Goal: Task Accomplishment & Management: Manage account settings

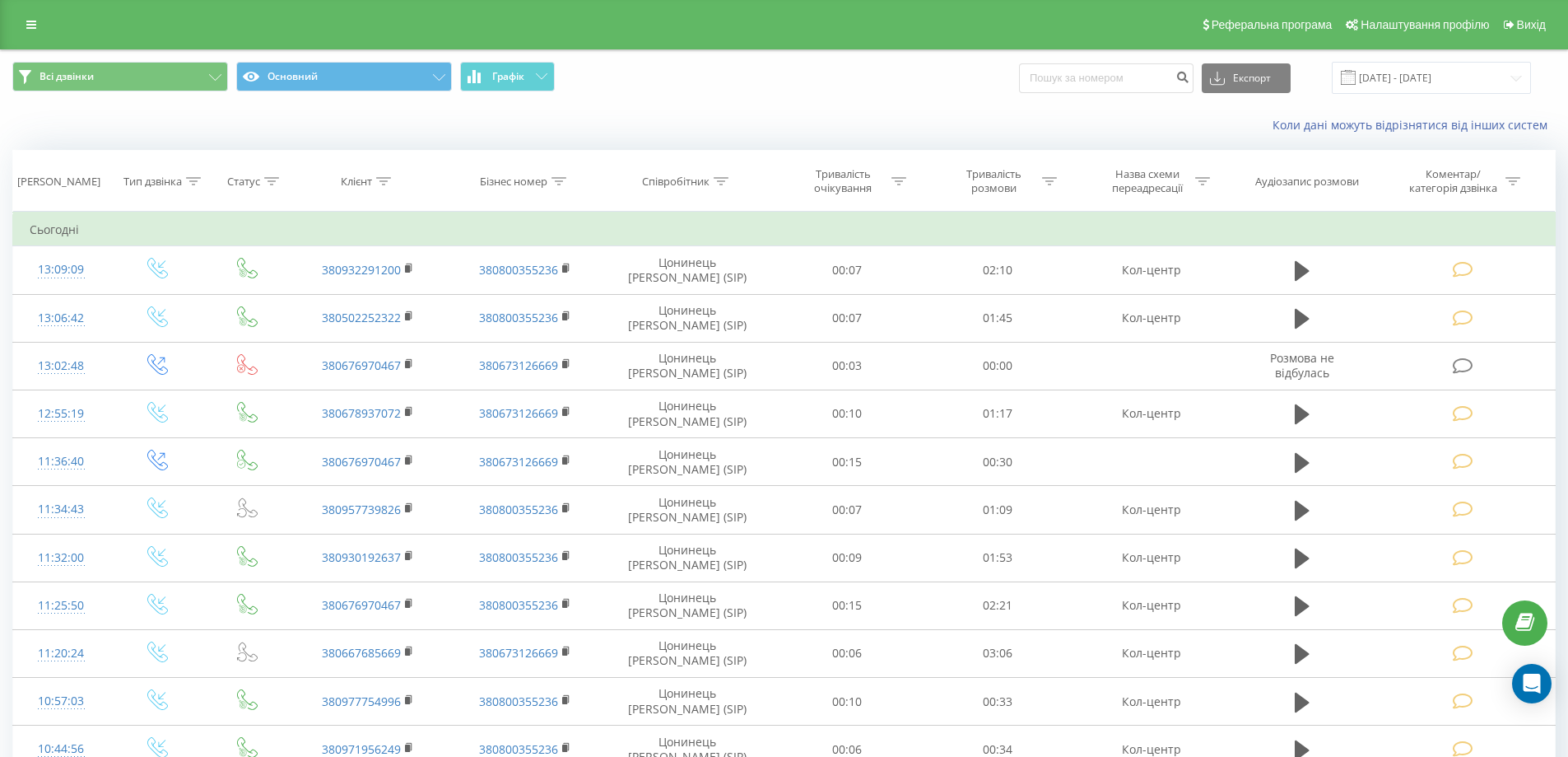
click at [358, 130] on div "Коли дані можуть відрізнятися вiд інших систем" at bounding box center [784, 125] width 1566 height 40
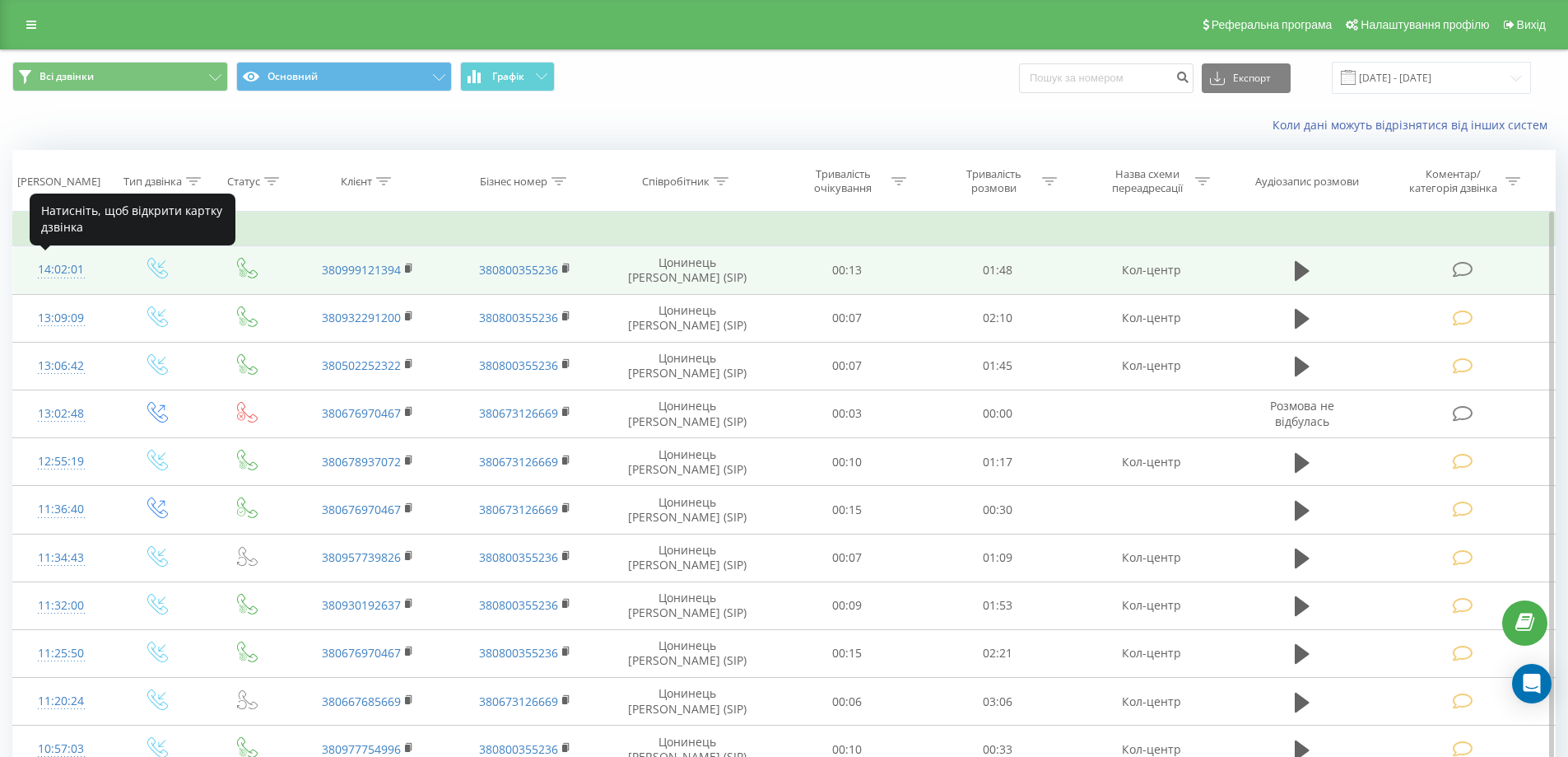
click at [50, 275] on div "14:02:01" at bounding box center [61, 270] width 63 height 32
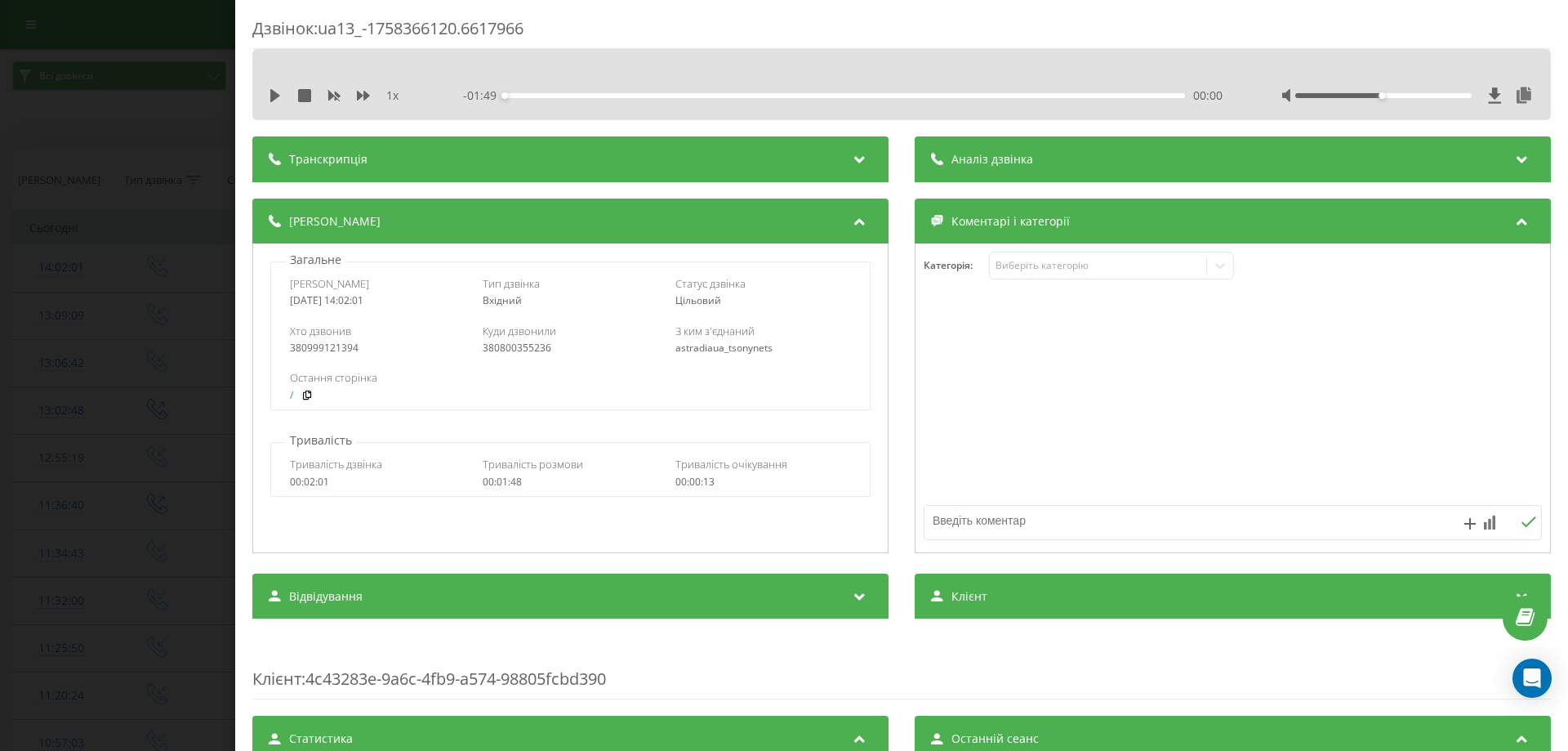
click at [1089, 287] on div "Категорія : Виберіть категорію" at bounding box center [1233, 276] width 634 height 49
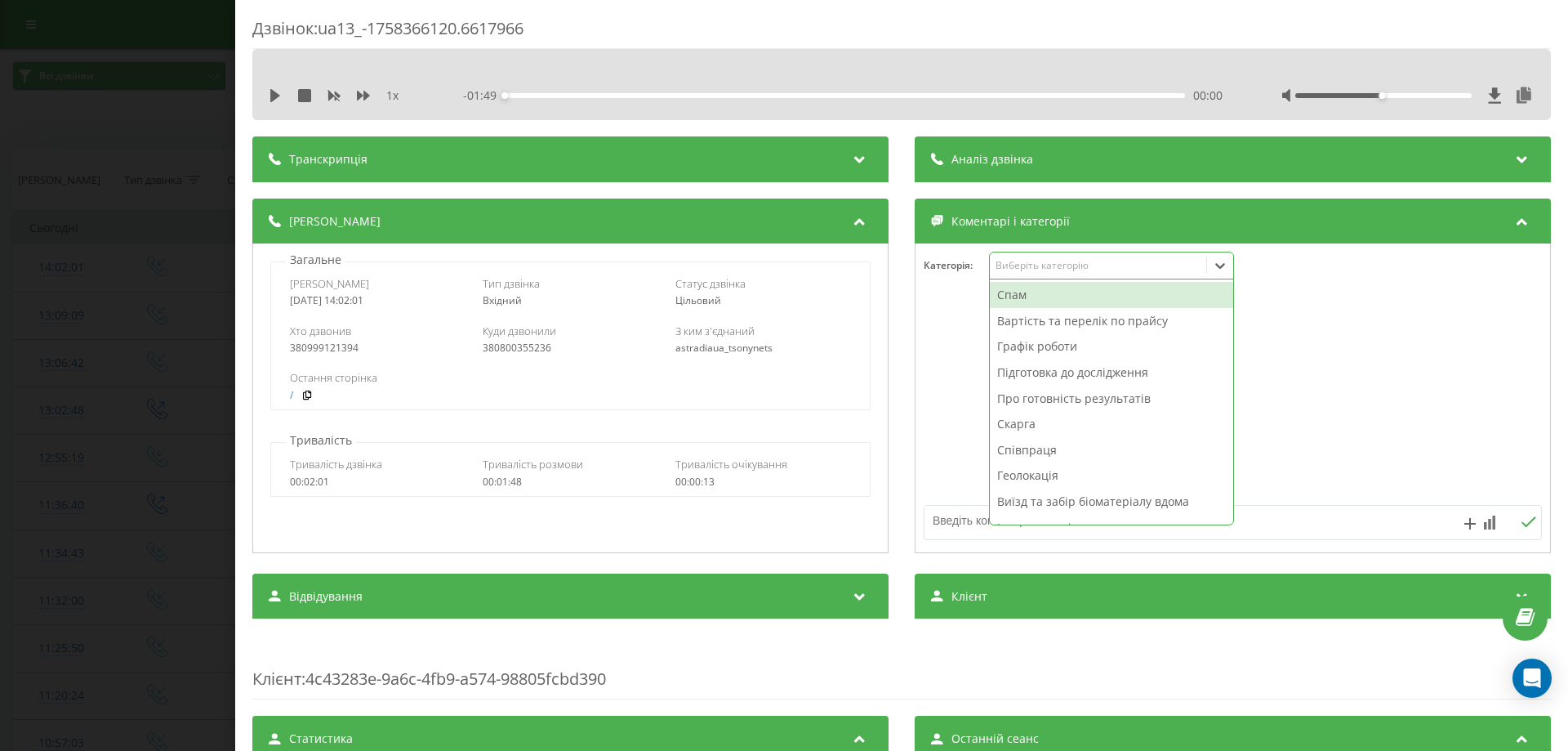
click at [1084, 277] on div "Виберіть категорію" at bounding box center [1111, 266] width 245 height 28
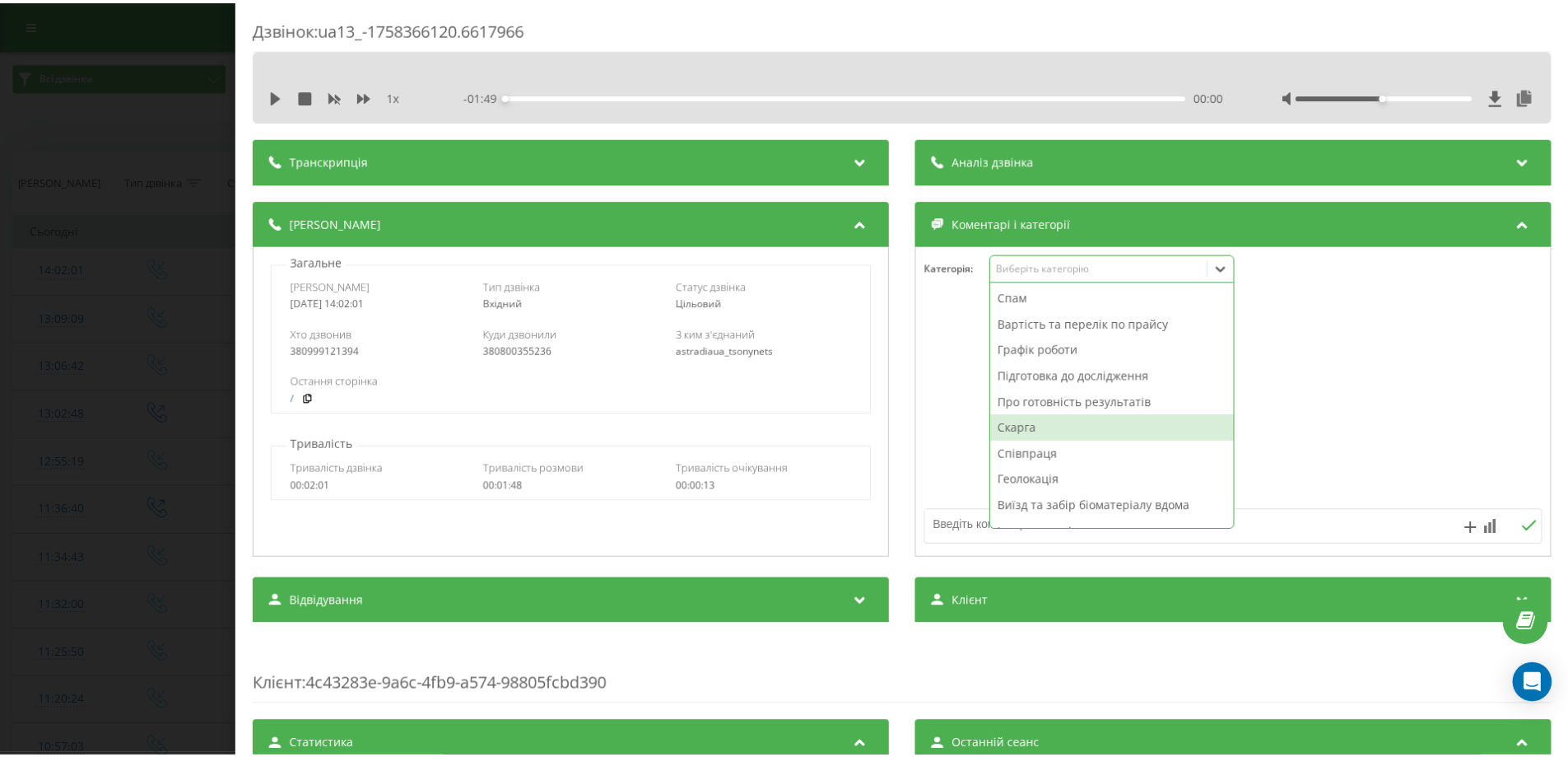
scroll to position [70, 0]
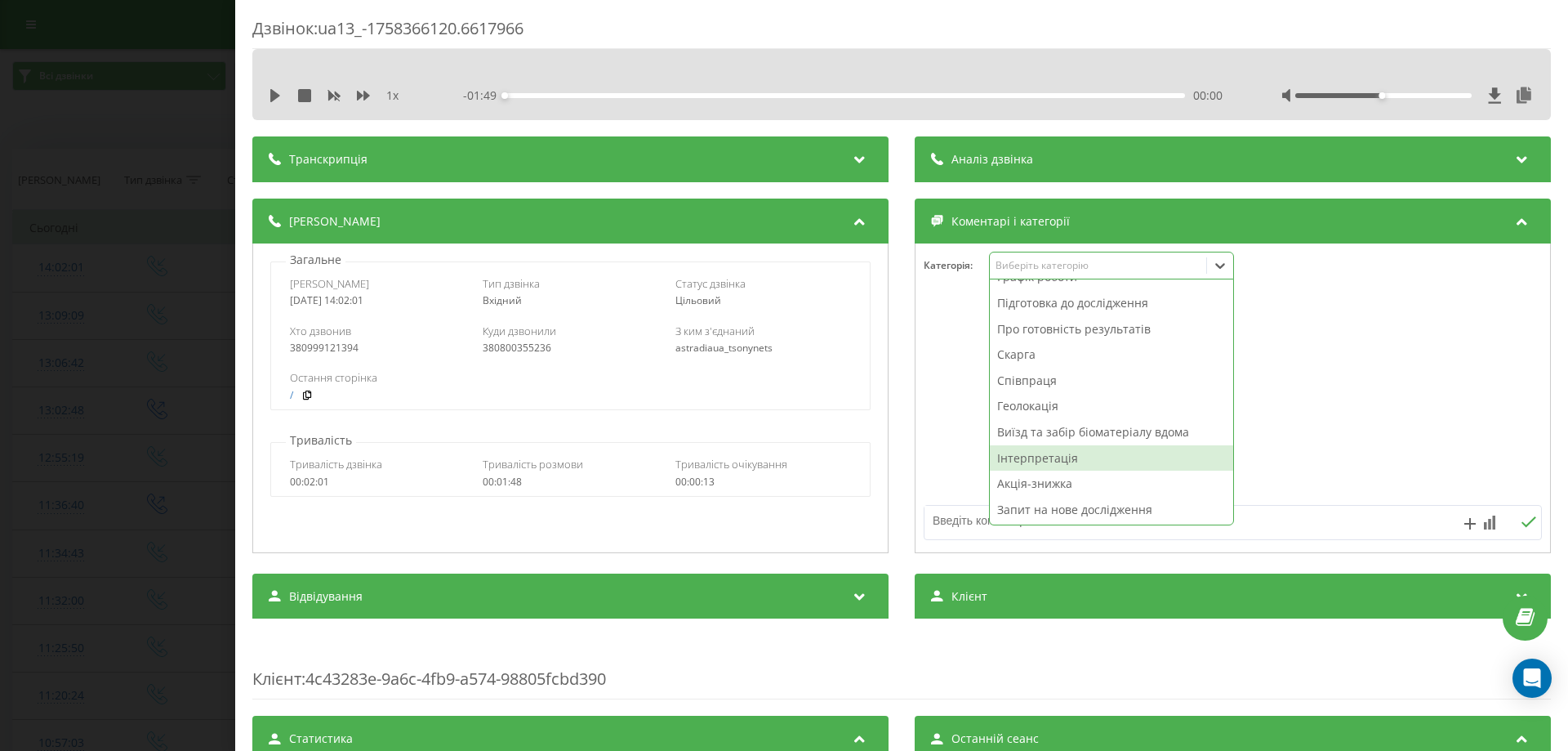
drag, startPoint x: 1020, startPoint y: 460, endPoint x: 1018, endPoint y: 468, distance: 8.2
click at [1021, 460] on div "Інтерпретація" at bounding box center [1111, 458] width 243 height 26
click at [949, 528] on textarea at bounding box center [1171, 520] width 494 height 29
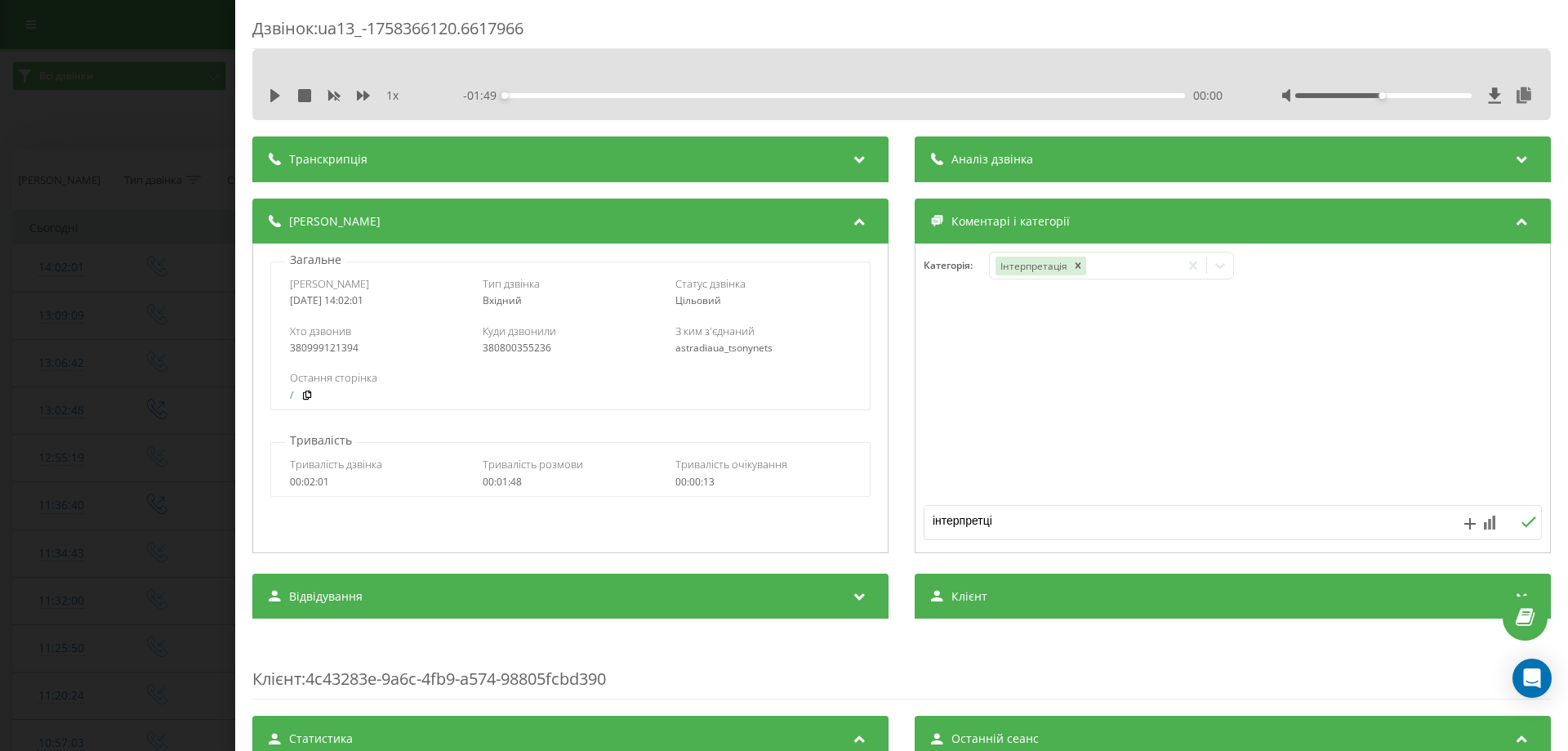
type textarea "інтерпретція"
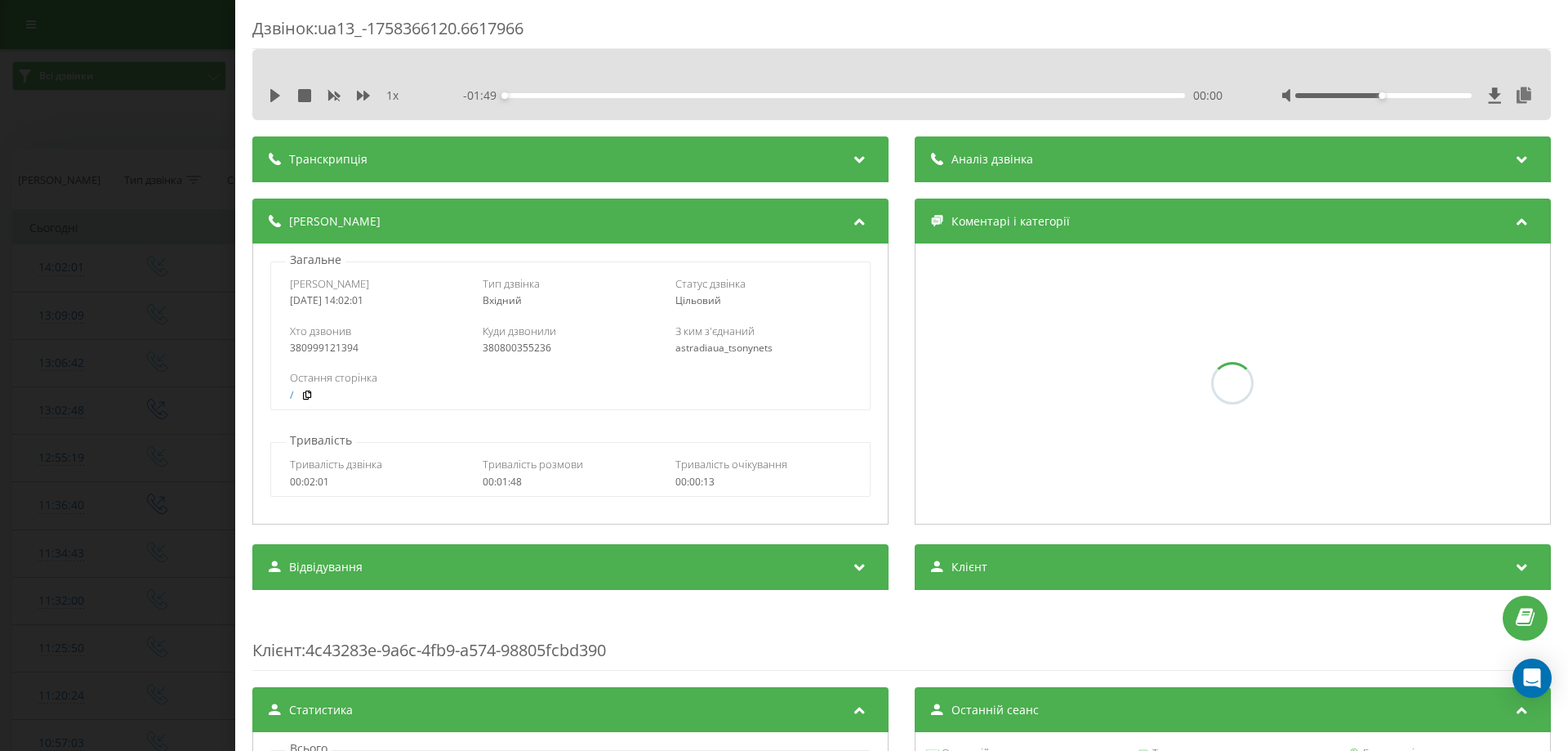
click at [0, 204] on div "Дзвінок : ua13_-1758366120.6617966 1 x - 01:49 00:00 00:00 Транскрипція Для AI-…" at bounding box center [784, 376] width 1568 height 751
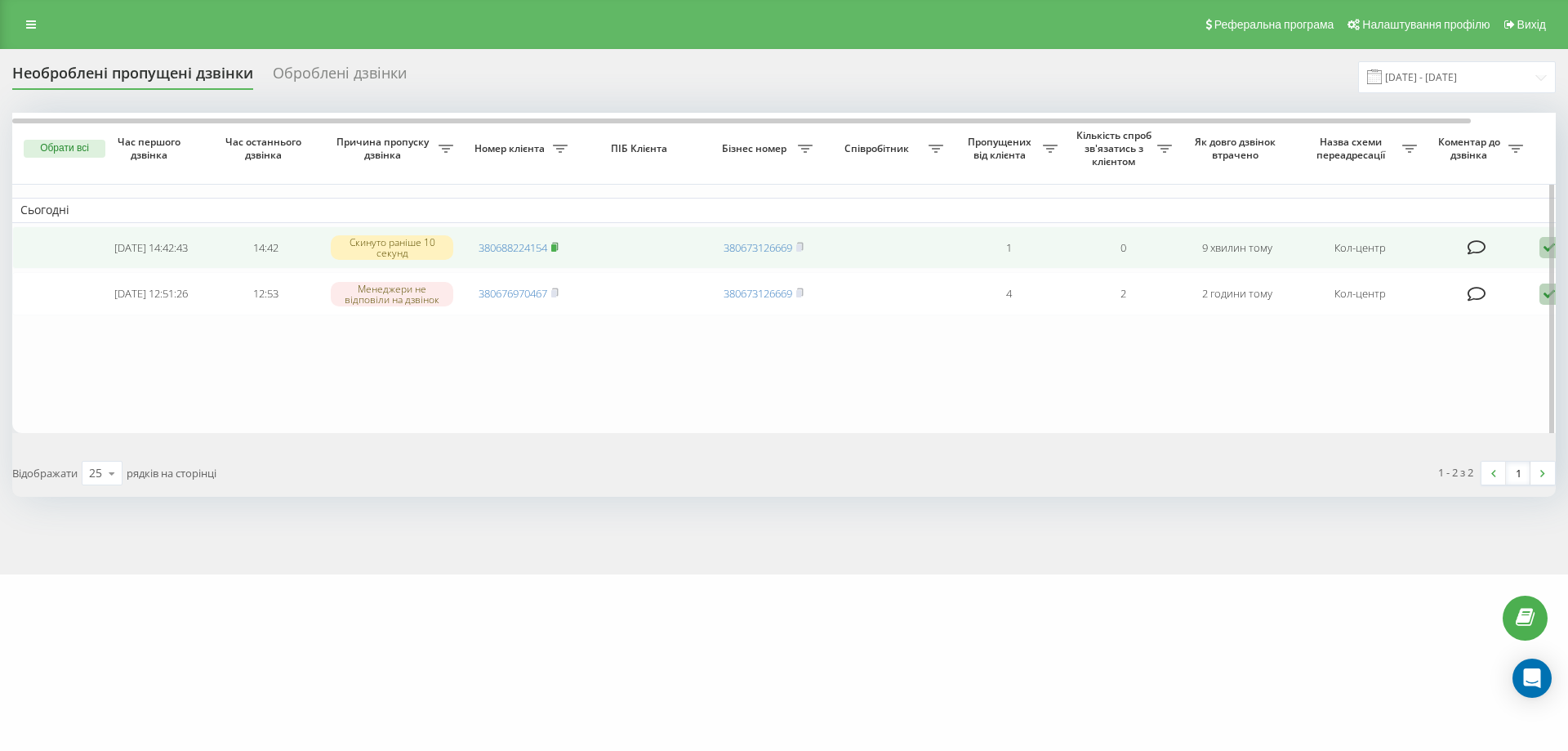
click at [557, 246] on icon at bounding box center [555, 246] width 6 height 8
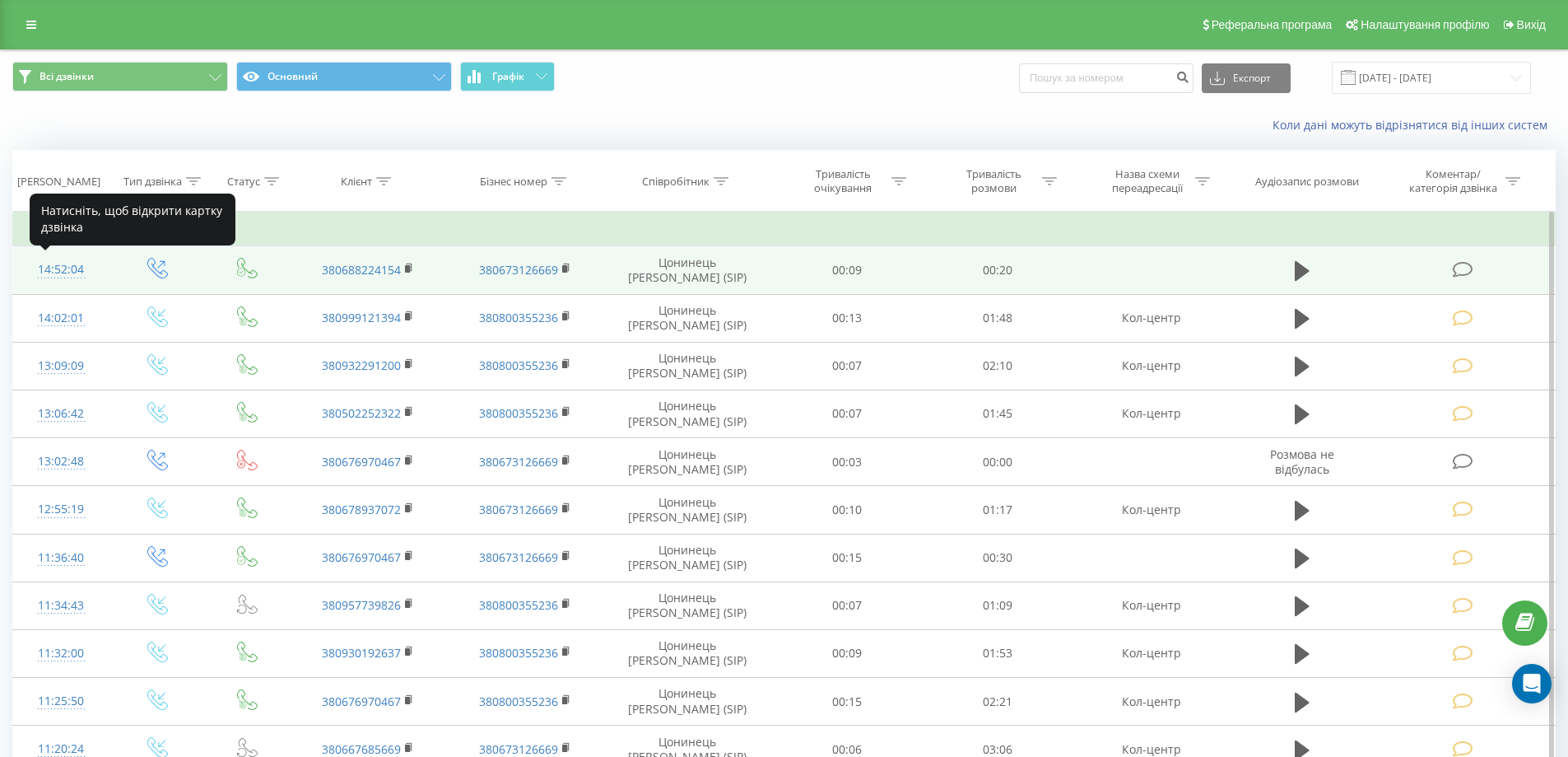
click at [71, 269] on div "14:52:04" at bounding box center [61, 270] width 63 height 32
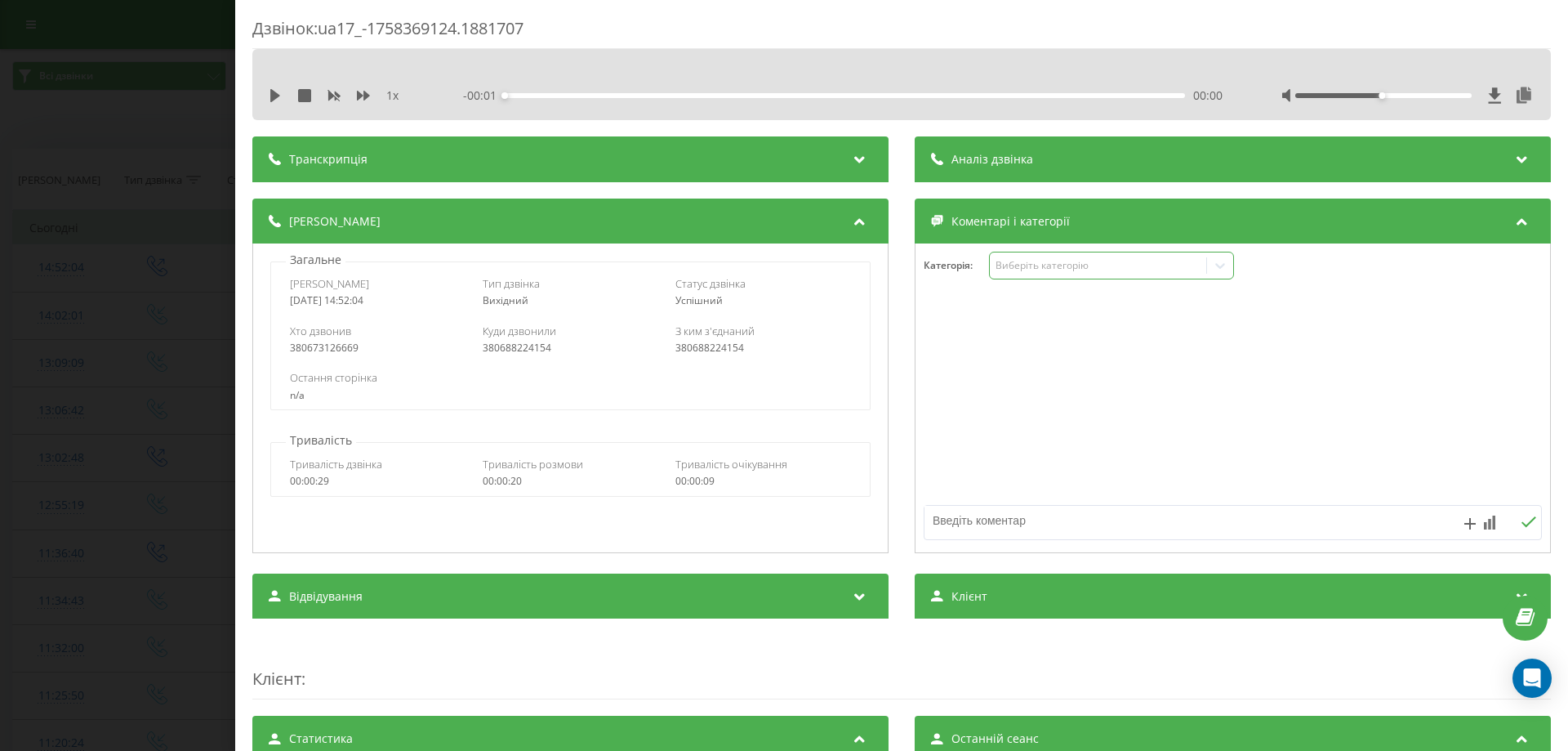
click at [1044, 272] on div "Виберіть категорію" at bounding box center [1098, 266] width 205 height 13
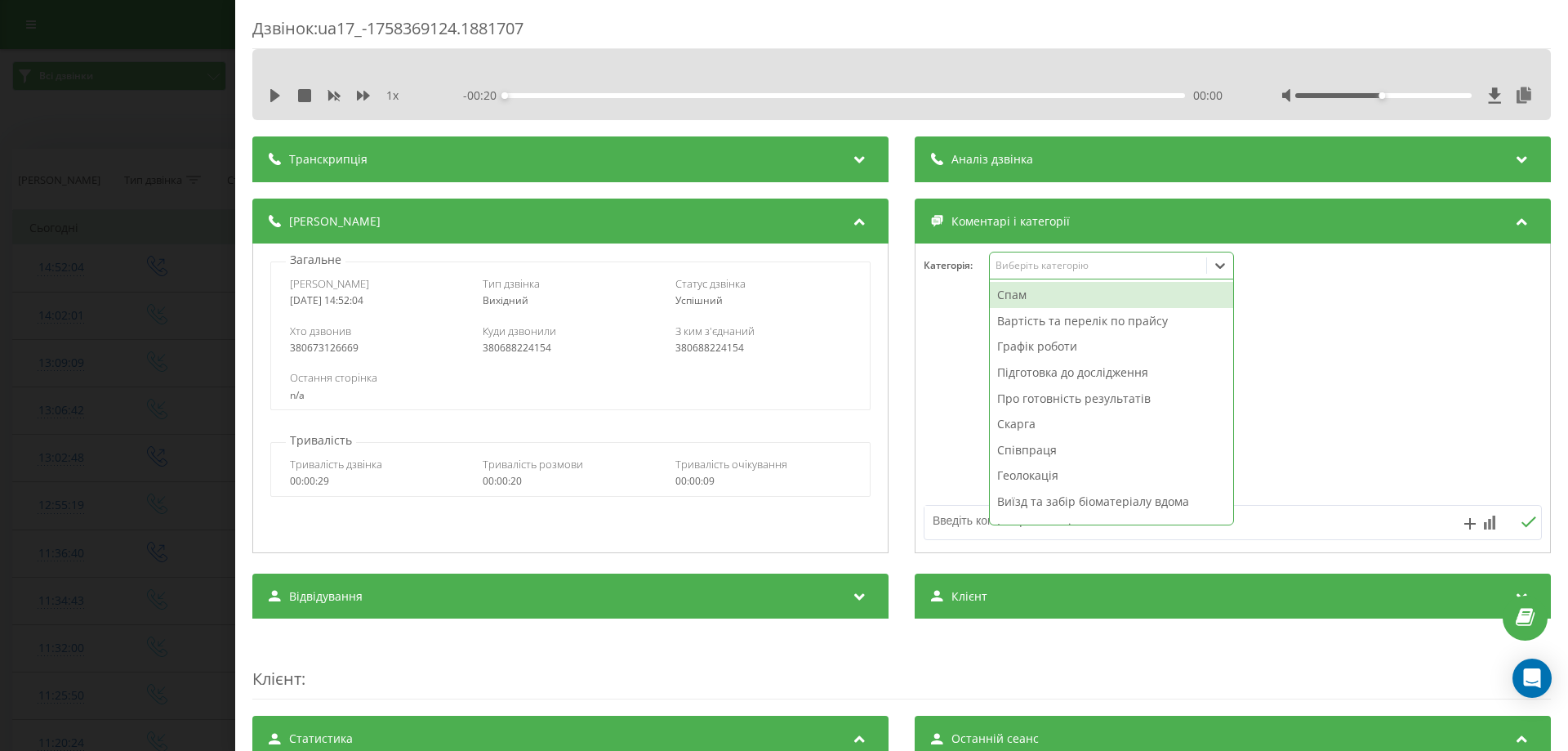
click at [1024, 291] on div "Спам" at bounding box center [1111, 295] width 243 height 26
drag, startPoint x: 940, startPoint y: 505, endPoint x: 944, endPoint y: 515, distance: 10.8
click at [943, 513] on div at bounding box center [1232, 522] width 618 height 35
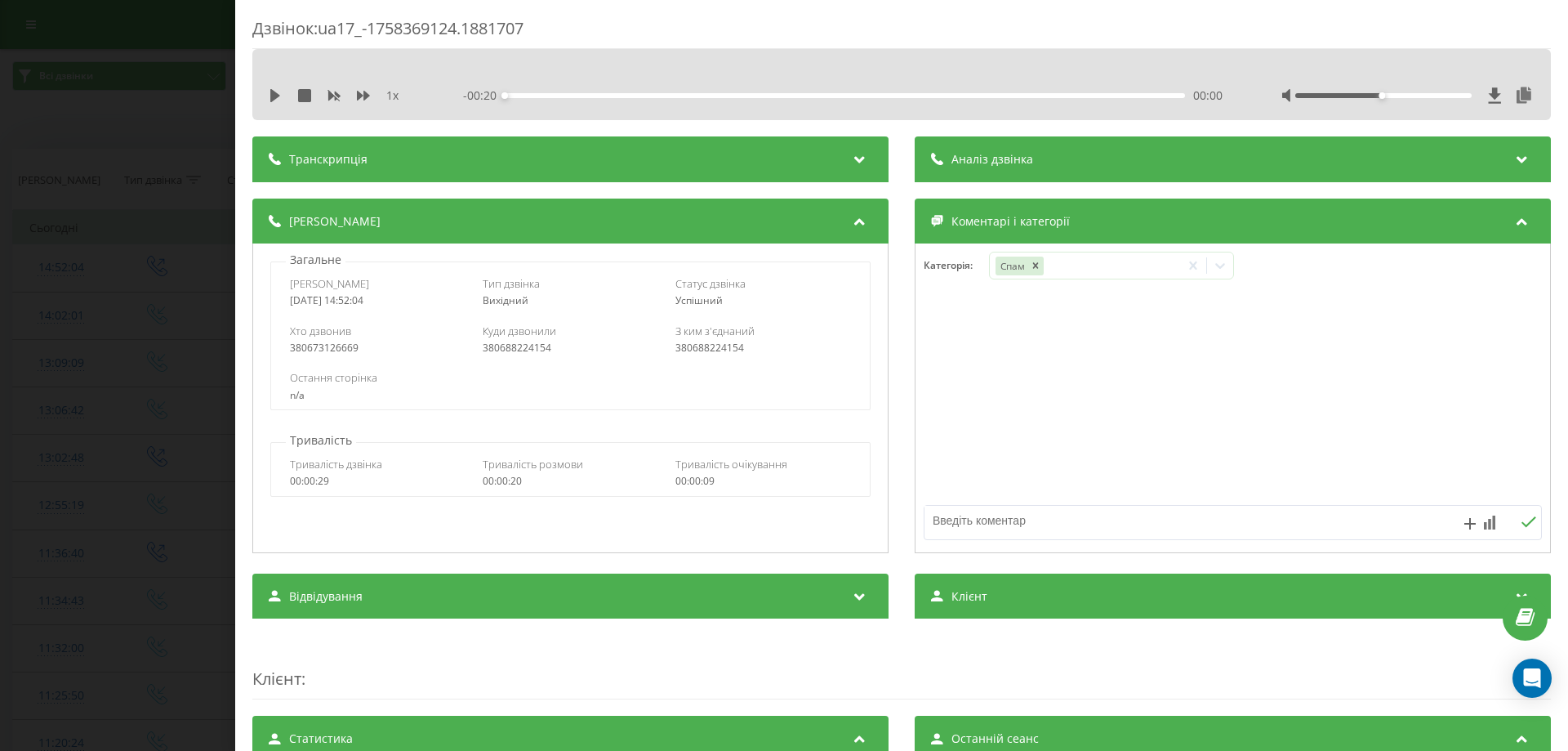
click at [944, 515] on textarea at bounding box center [1171, 520] width 494 height 29
type textarea "вирішено"
click at [51, 123] on div "Дзвінок : ua17_-1758369124.1881707 1 x - 00:20 00:00 00:00 Транскрипція Для AI-…" at bounding box center [784, 376] width 1568 height 751
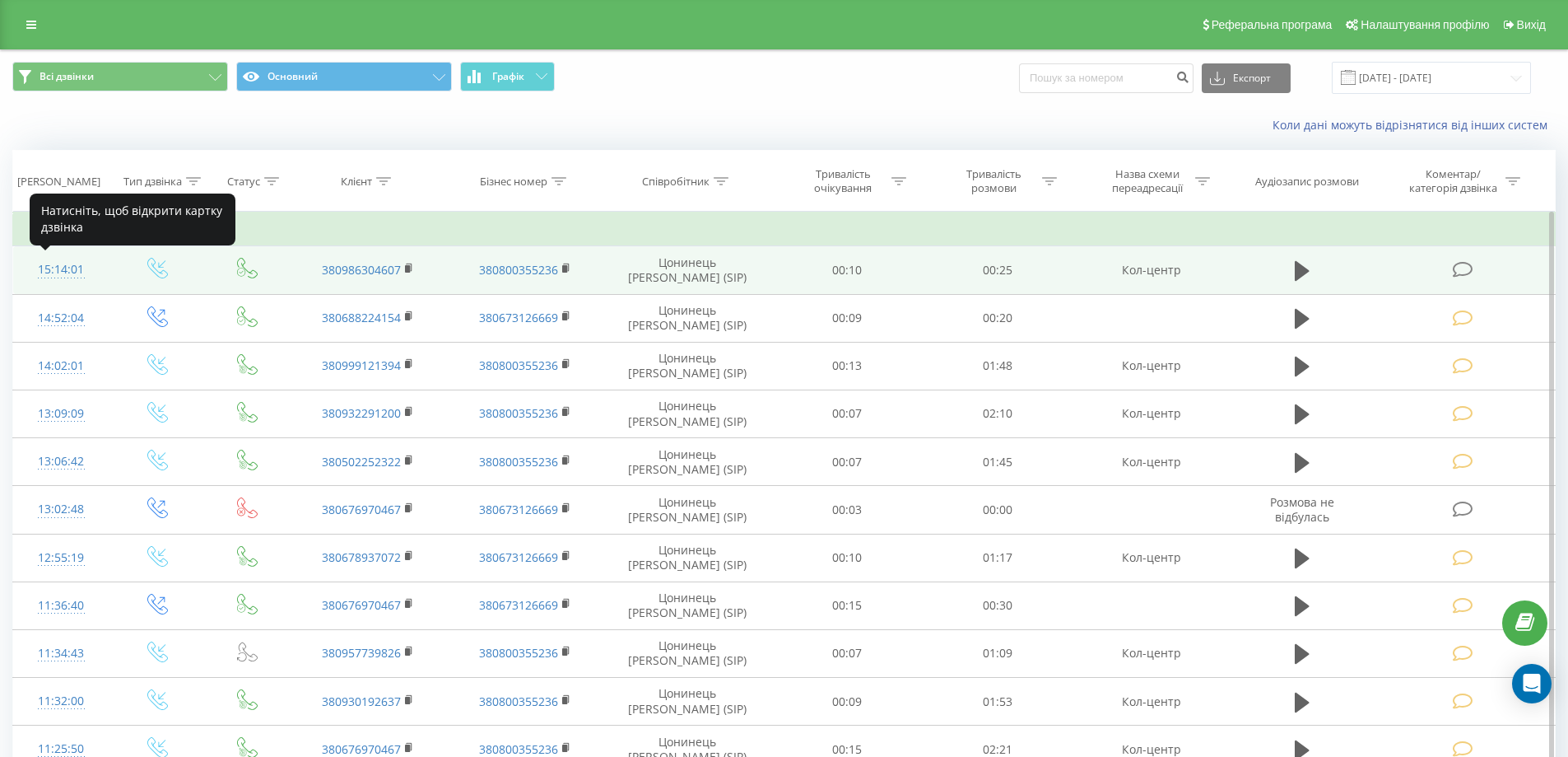
click at [59, 265] on div "15:14:01" at bounding box center [61, 270] width 63 height 32
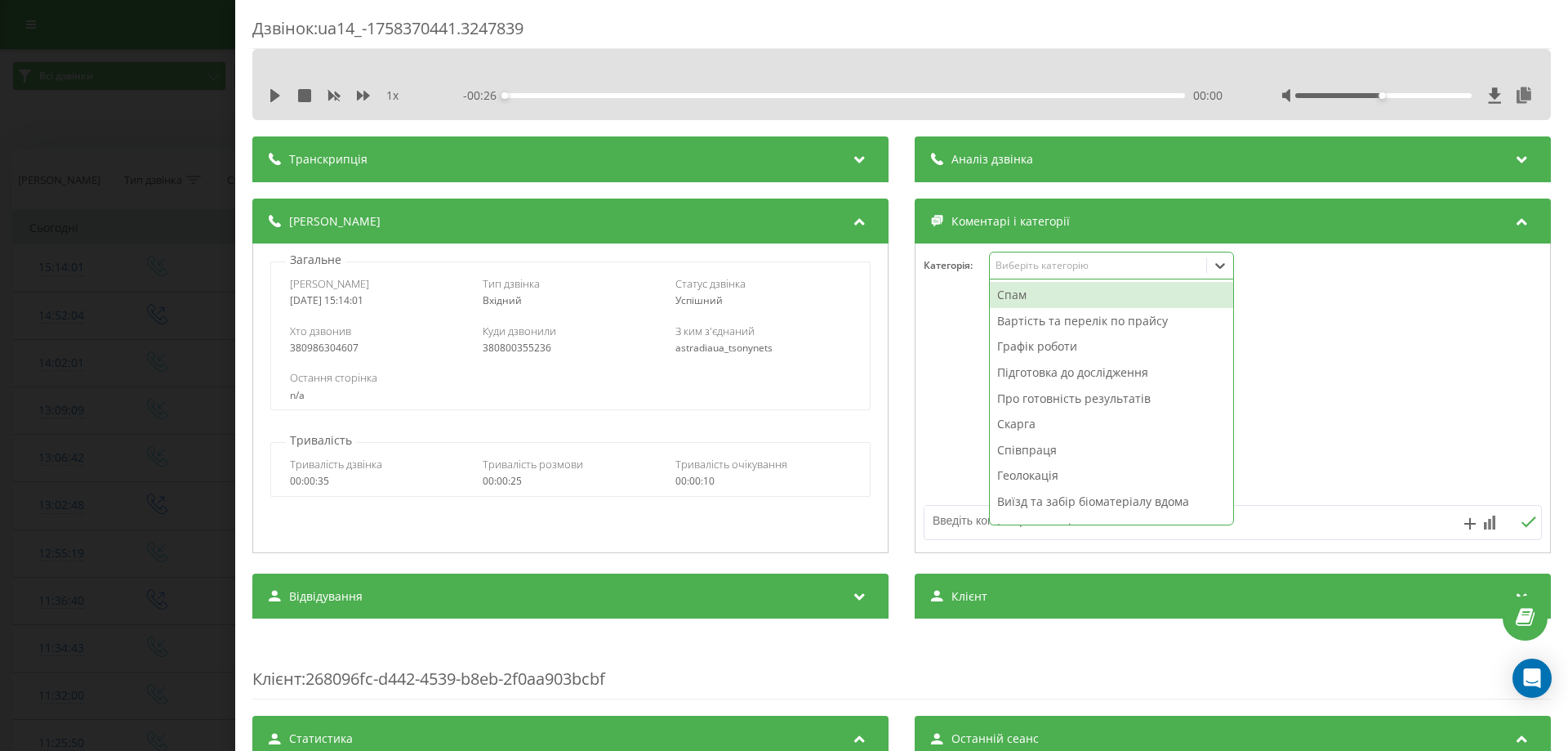
click at [1080, 267] on div "Виберіть категорію" at bounding box center [1098, 266] width 205 height 13
click at [1008, 299] on div "Спам" at bounding box center [1111, 295] width 243 height 26
click at [951, 513] on textarea at bounding box center [1171, 520] width 494 height 29
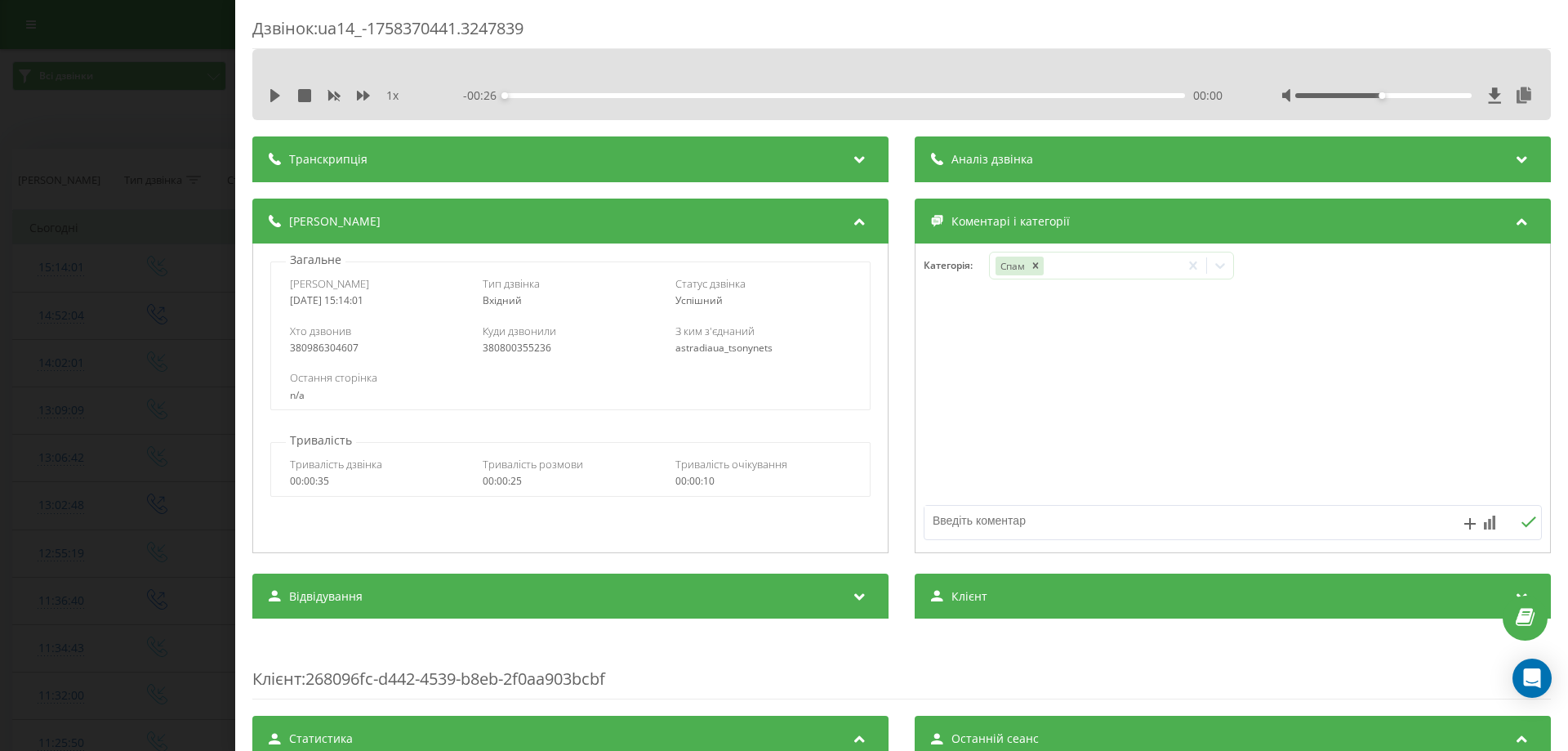
click at [982, 518] on textarea at bounding box center [1171, 520] width 494 height 29
type textarea "узд"
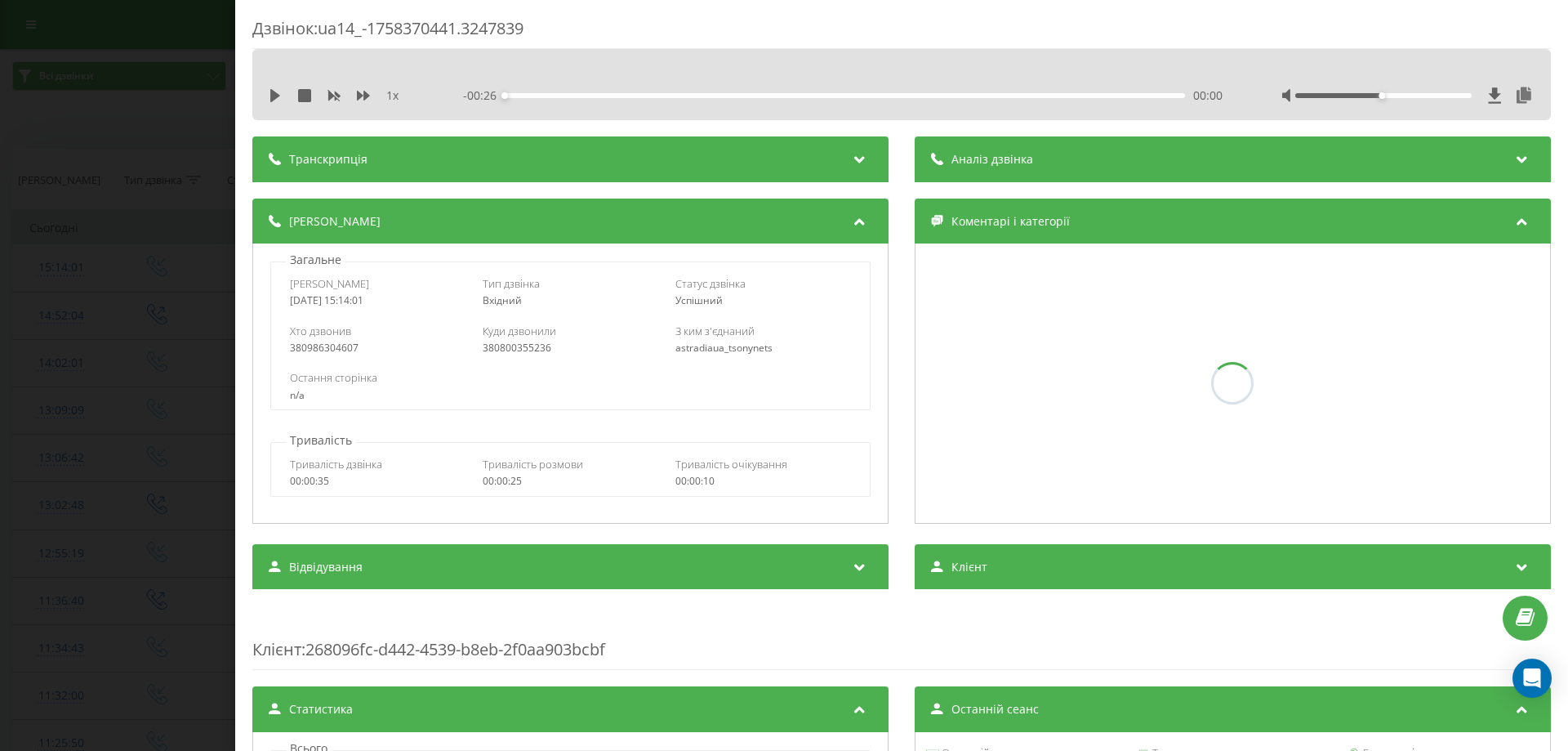
click at [0, 408] on div "Дзвінок : ua14_-1758370441.3247839 1 x - 00:26 00:00 00:00 Транскрипція Для AI-…" at bounding box center [784, 376] width 1568 height 751
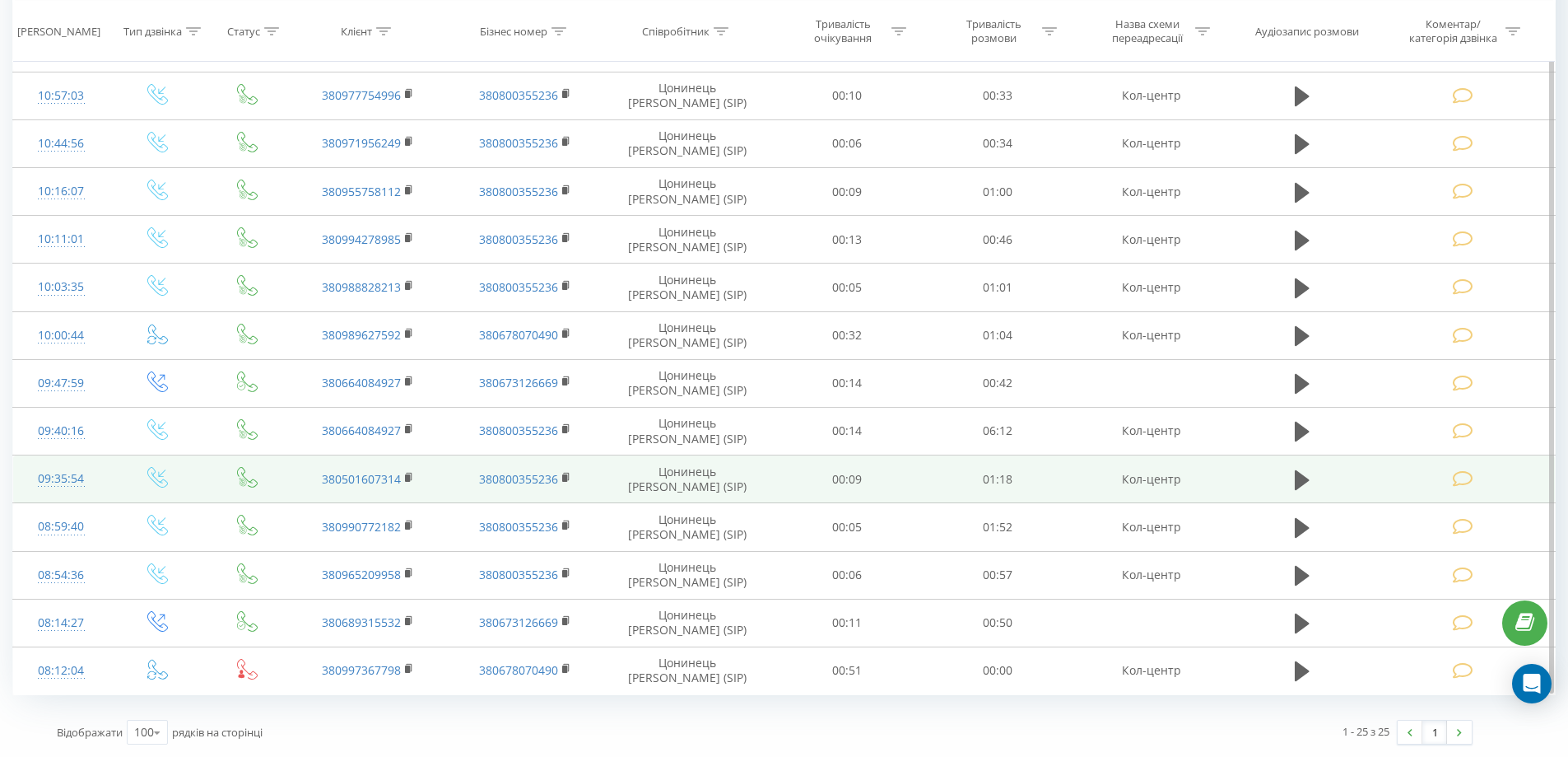
scroll to position [91, 0]
